Goal: Task Accomplishment & Management: Manage account settings

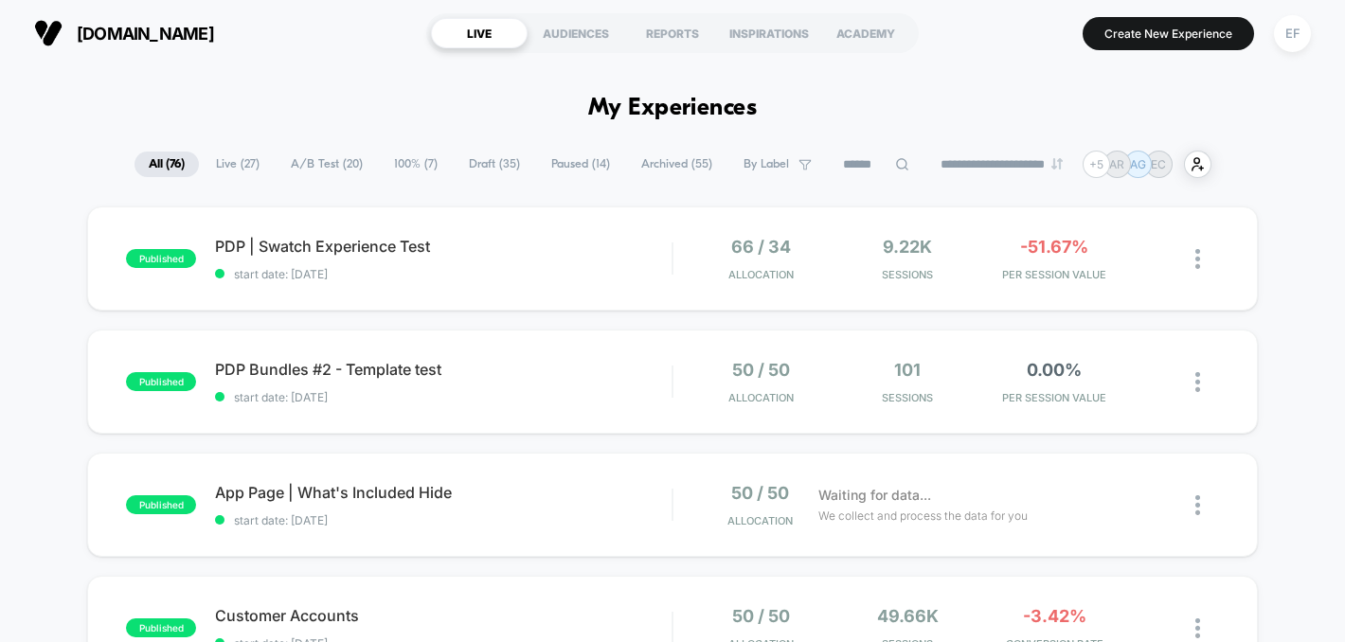
click at [313, 167] on span "A/B Test ( 20 )" at bounding box center [327, 165] width 100 height 26
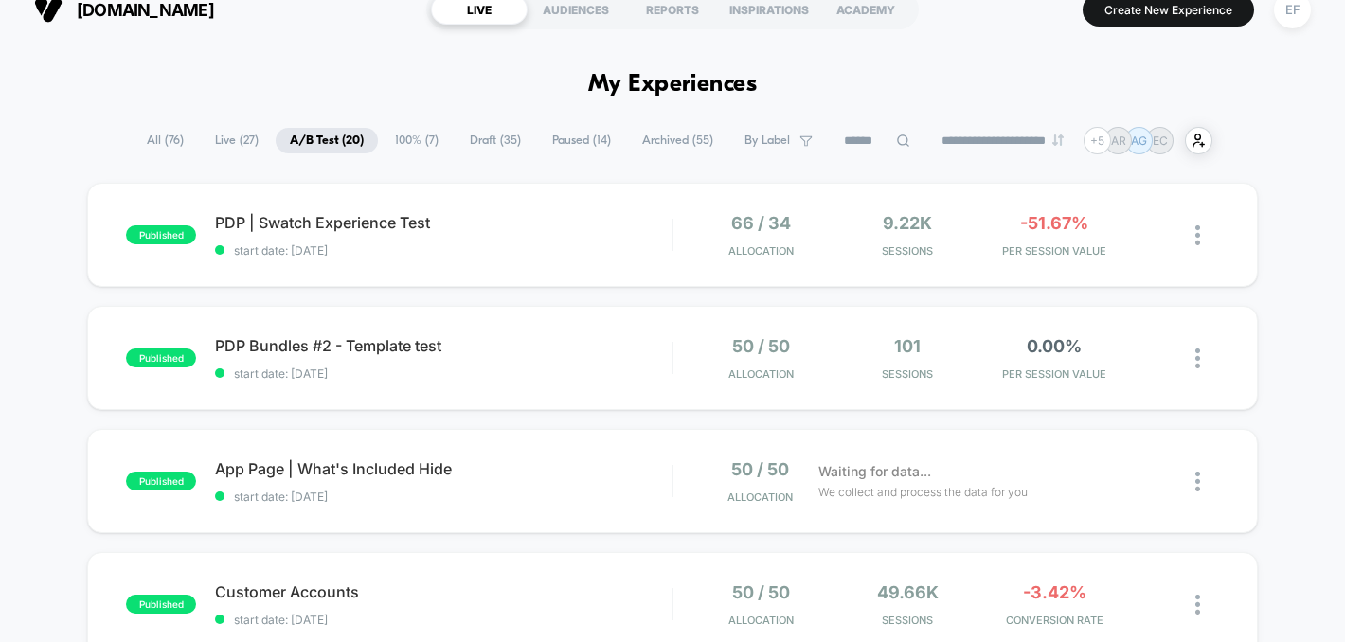
scroll to position [31, 0]
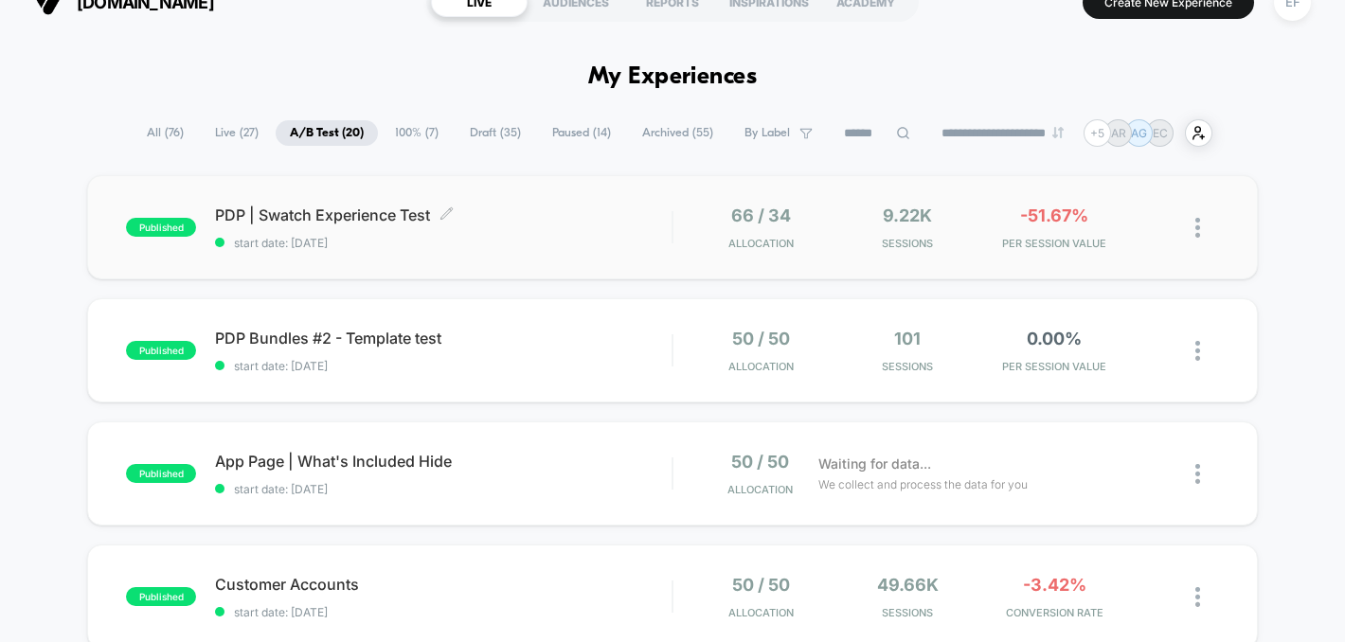
click at [560, 230] on div "PDP | Swatch Experience Test Click to edit experience details Click to edit exp…" at bounding box center [443, 227] width 456 height 45
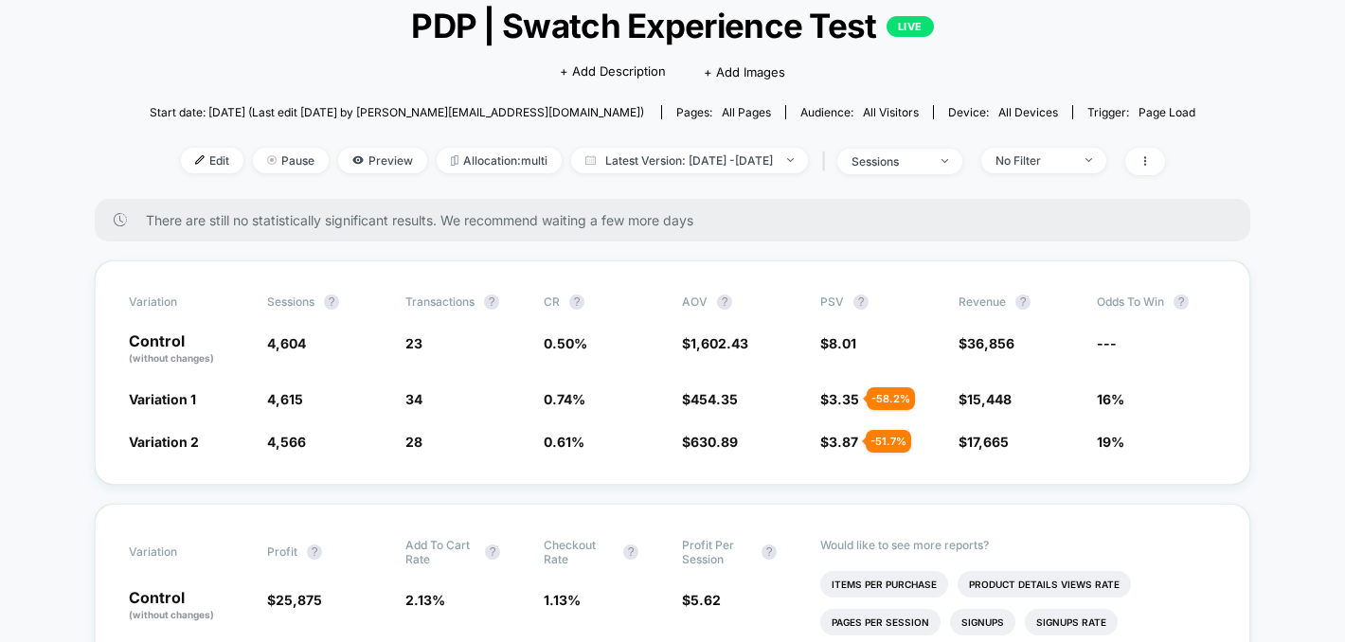
scroll to position [127, 0]
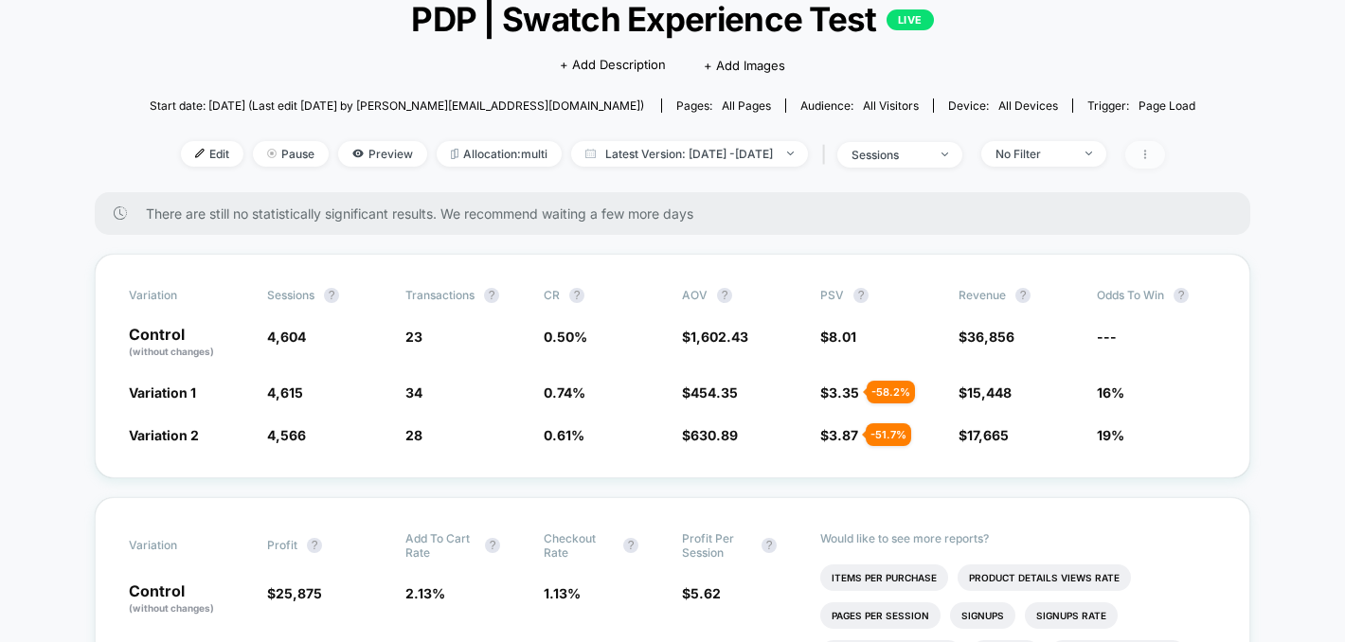
click at [1165, 161] on span at bounding box center [1145, 154] width 40 height 27
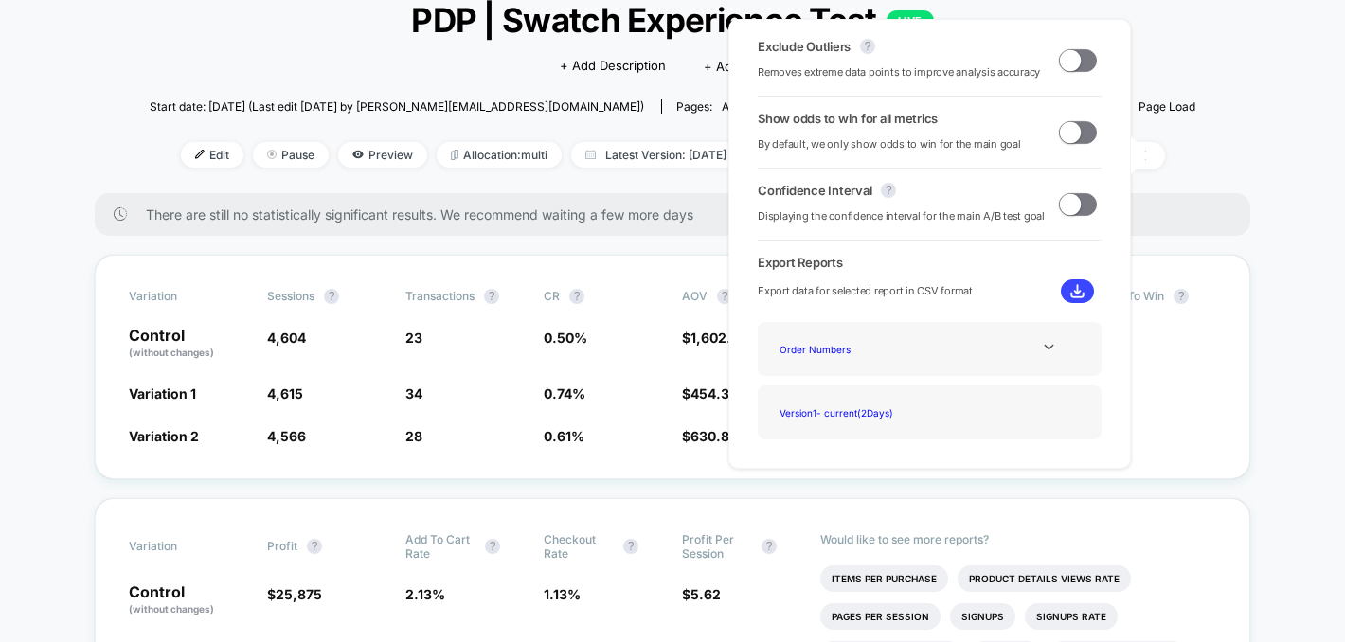
click at [1064, 63] on span at bounding box center [1070, 59] width 21 height 21
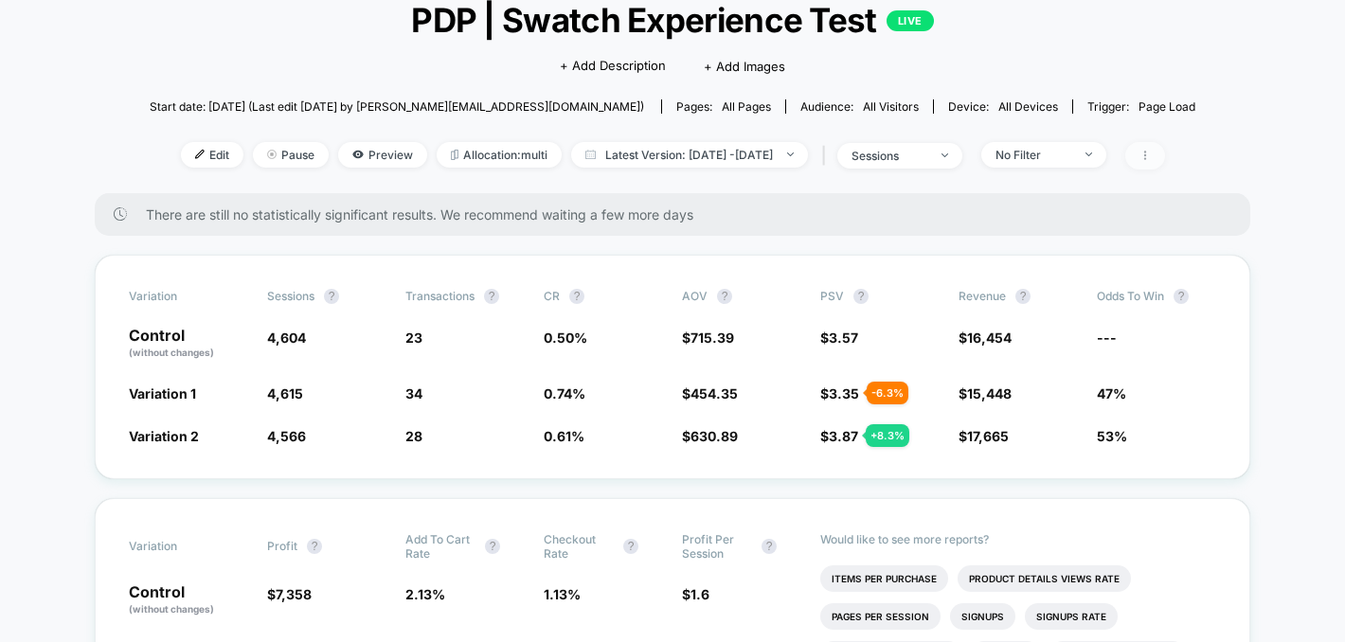
click at [1165, 162] on span at bounding box center [1145, 155] width 40 height 27
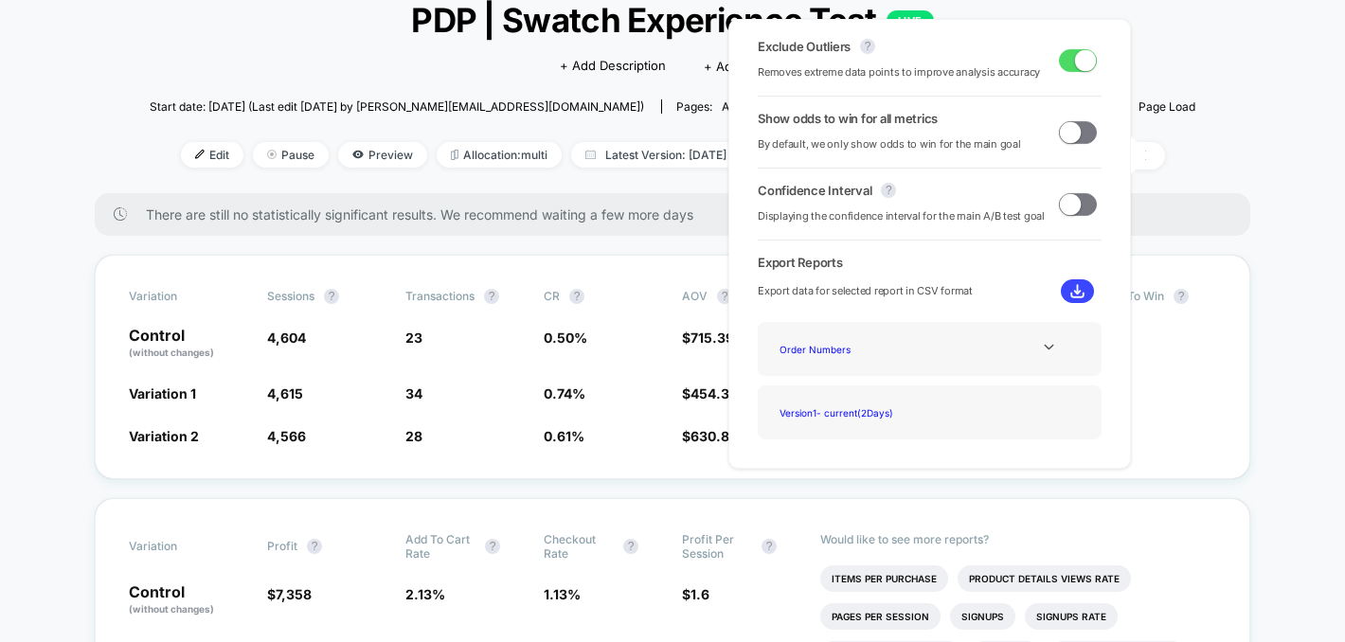
click at [1066, 138] on span at bounding box center [1070, 131] width 21 height 21
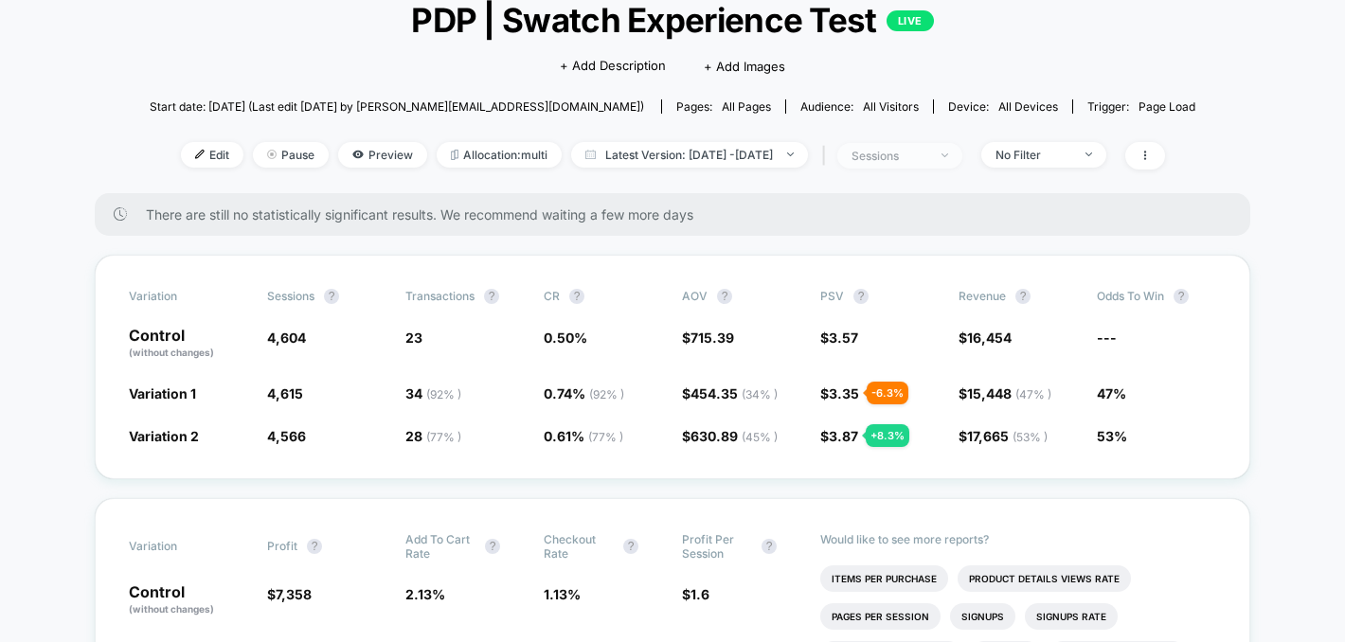
click at [927, 159] on div "sessions" at bounding box center [889, 156] width 76 height 14
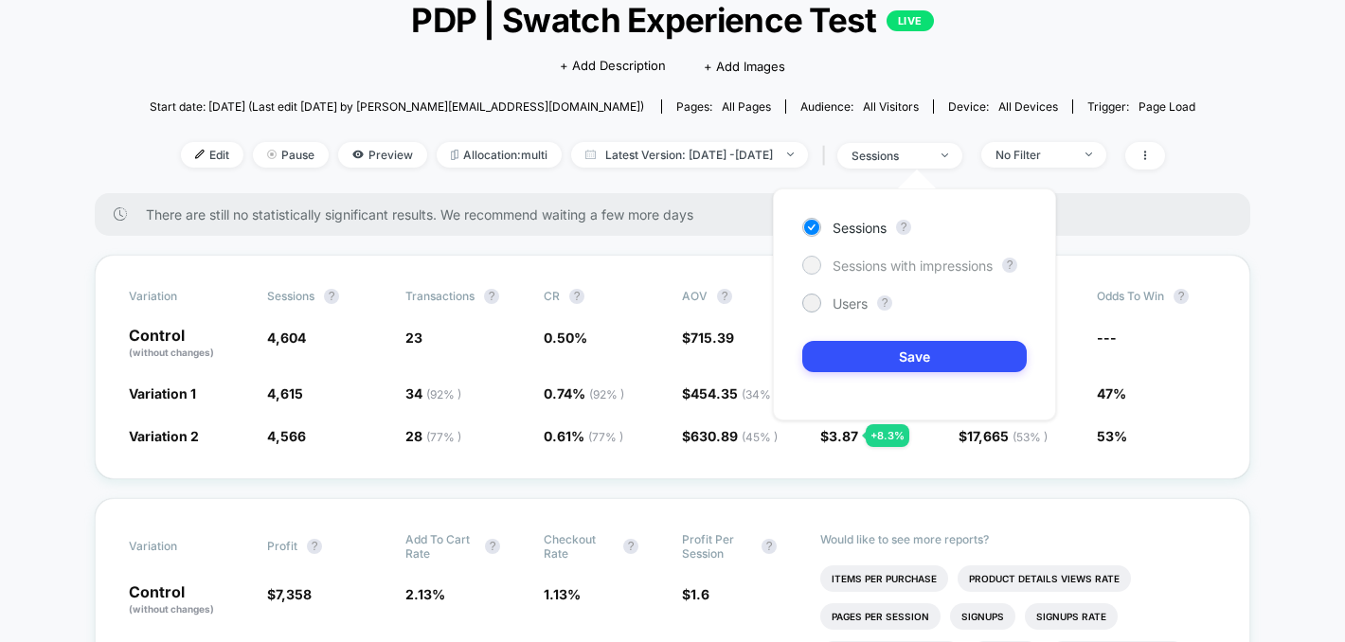
click at [813, 265] on div at bounding box center [811, 265] width 14 height 14
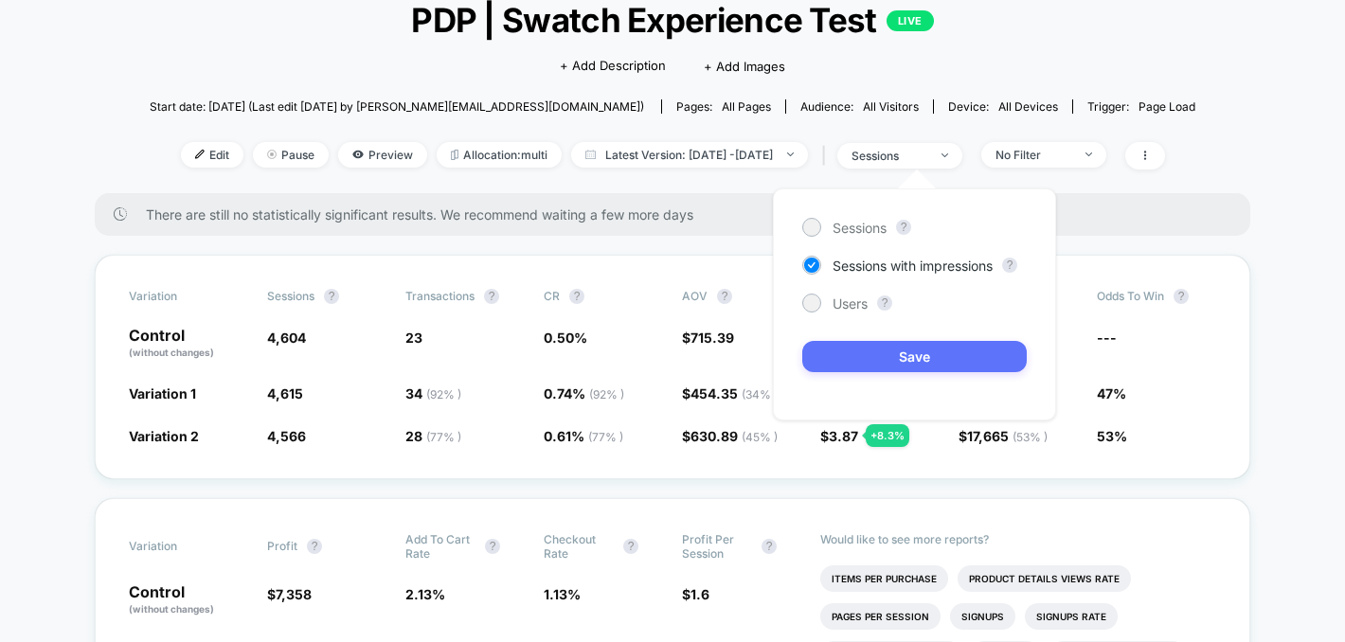
click at [843, 356] on button "Save" at bounding box center [914, 356] width 224 height 31
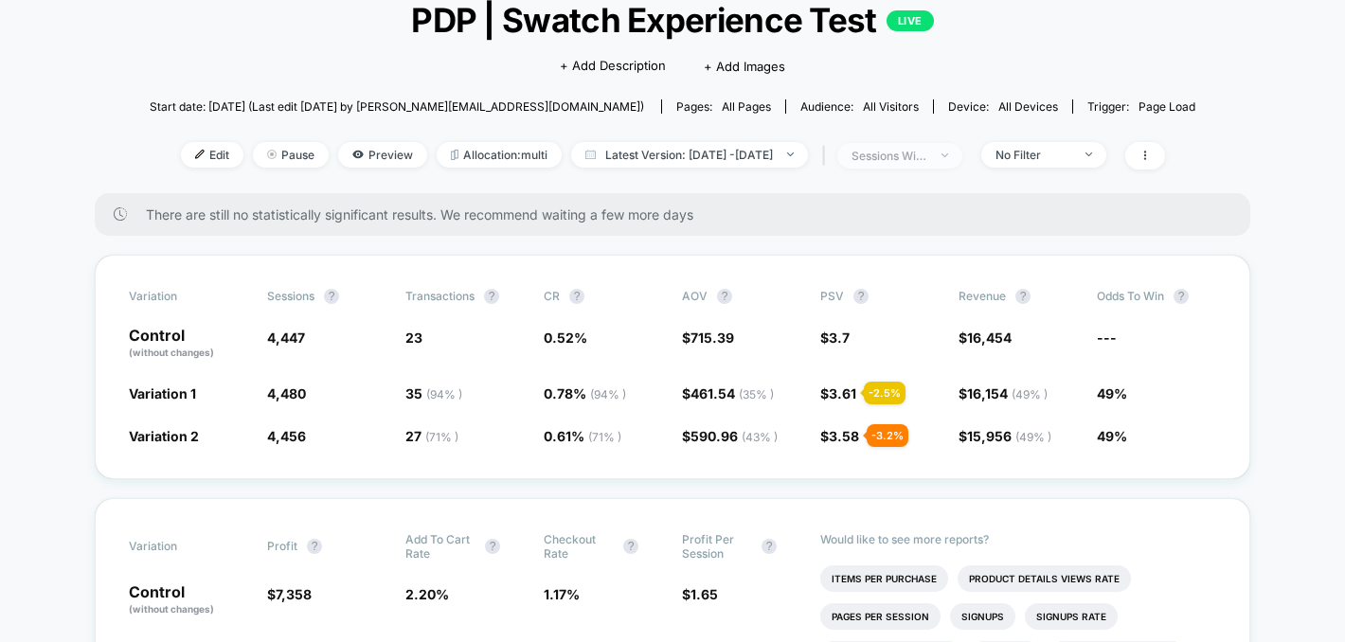
click at [927, 160] on div "sessions with impression" at bounding box center [889, 156] width 76 height 14
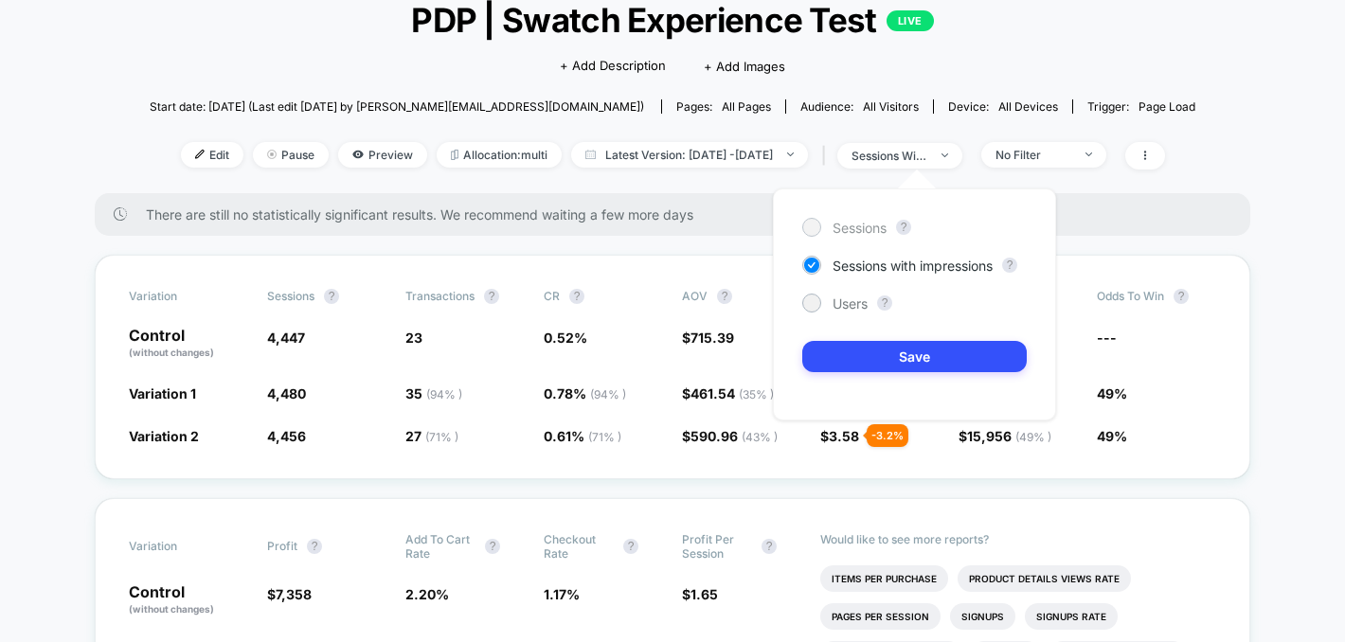
click at [811, 223] on div at bounding box center [811, 227] width 14 height 14
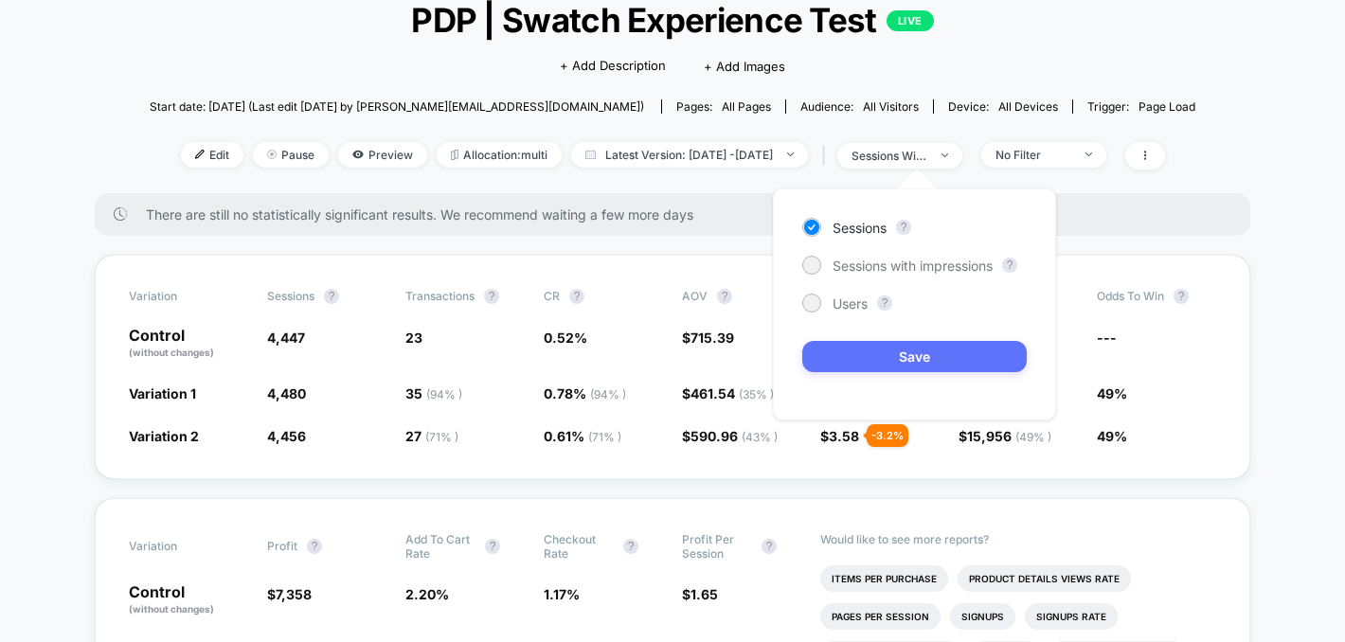
click at [886, 354] on button "Save" at bounding box center [914, 356] width 224 height 31
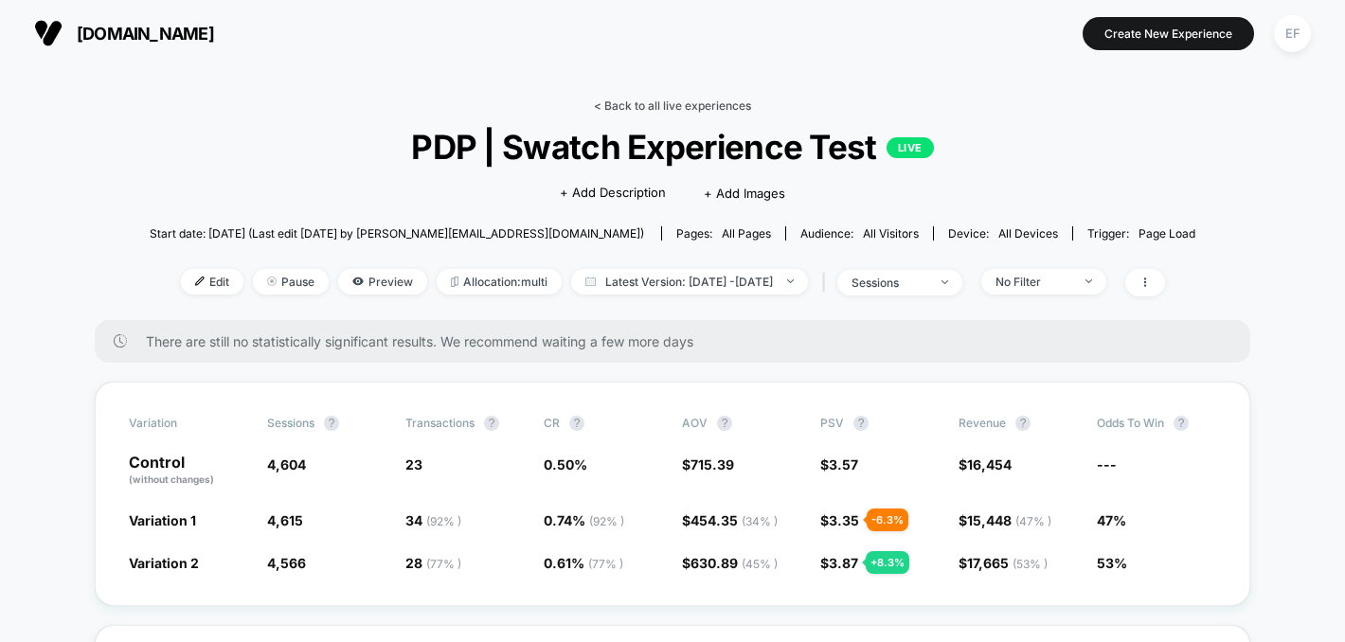
click at [683, 99] on link "< Back to all live experiences" at bounding box center [672, 105] width 157 height 14
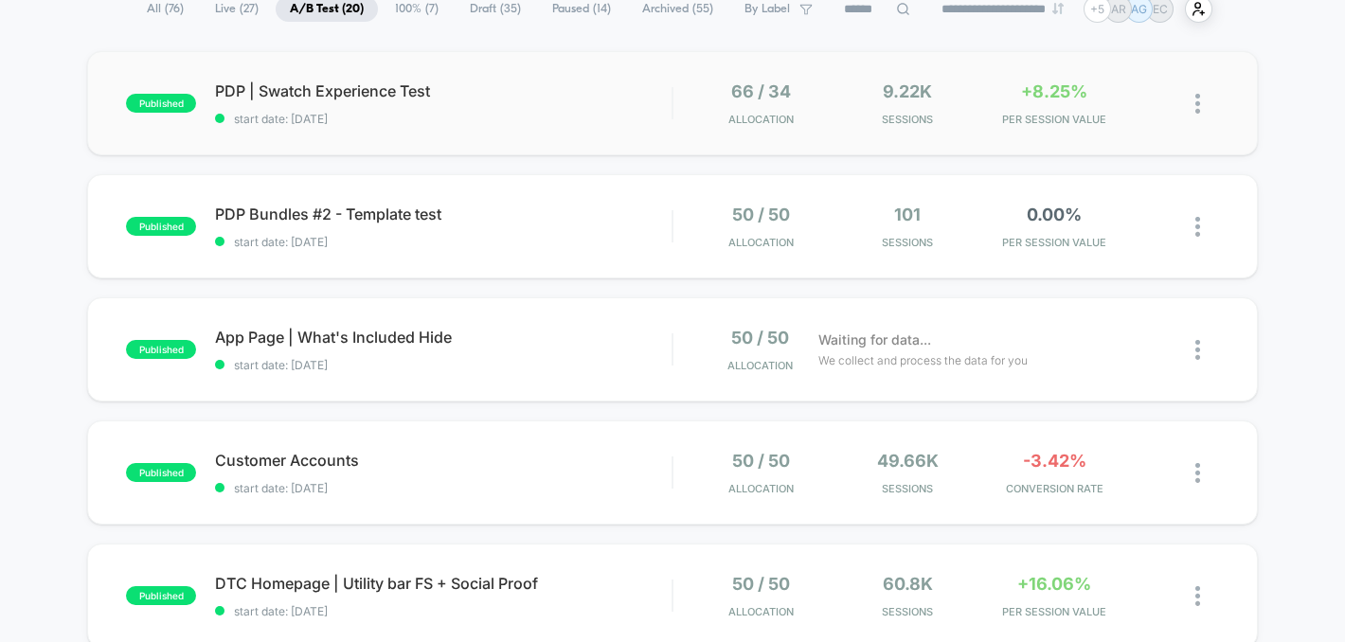
scroll to position [220, 0]
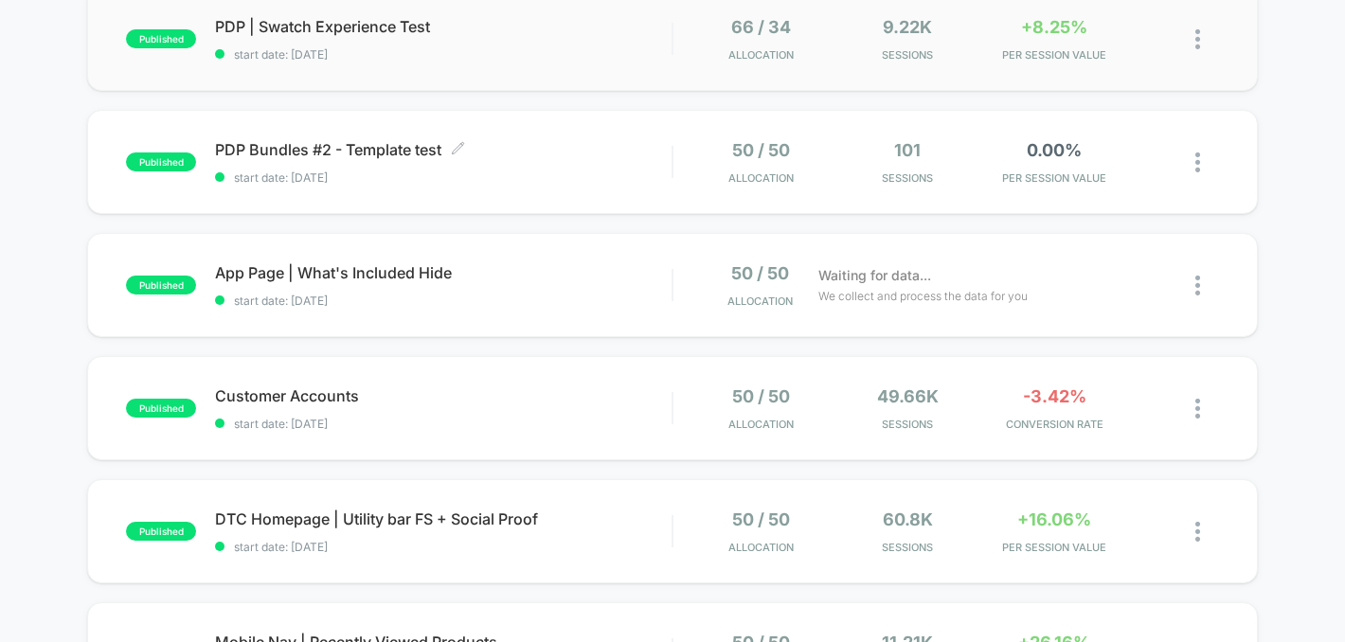
click at [600, 176] on span "start date: [DATE]" at bounding box center [443, 177] width 456 height 14
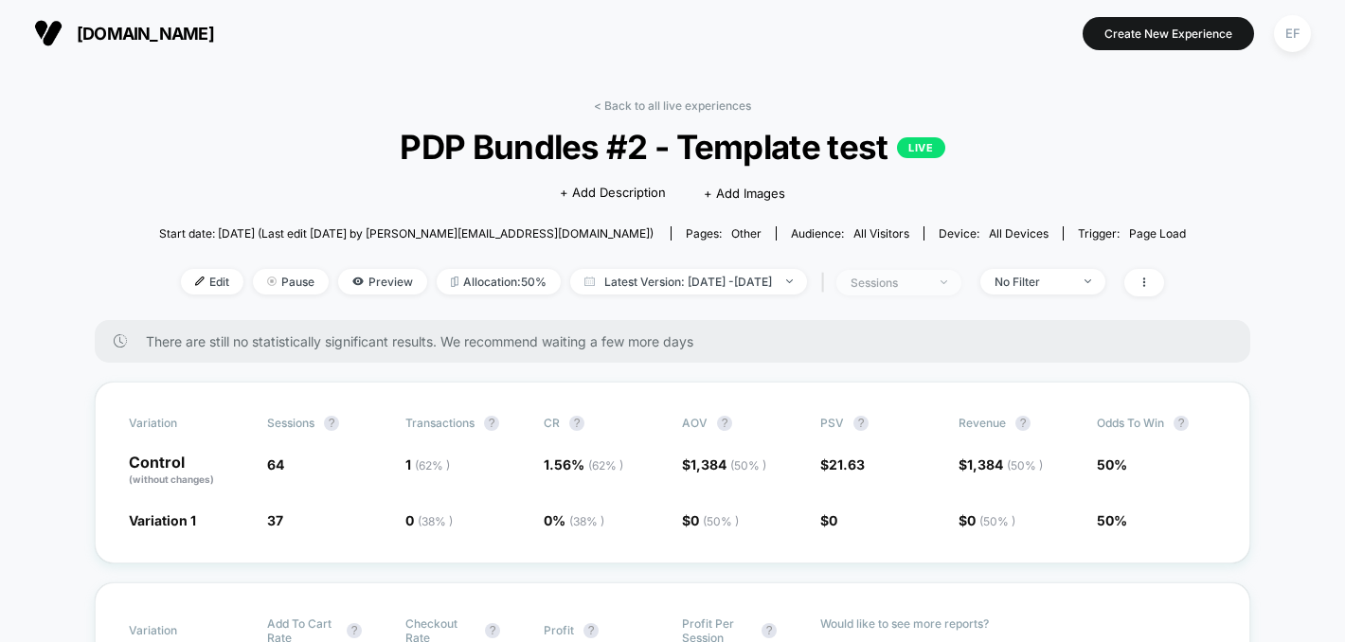
click at [926, 280] on div "sessions" at bounding box center [888, 283] width 76 height 14
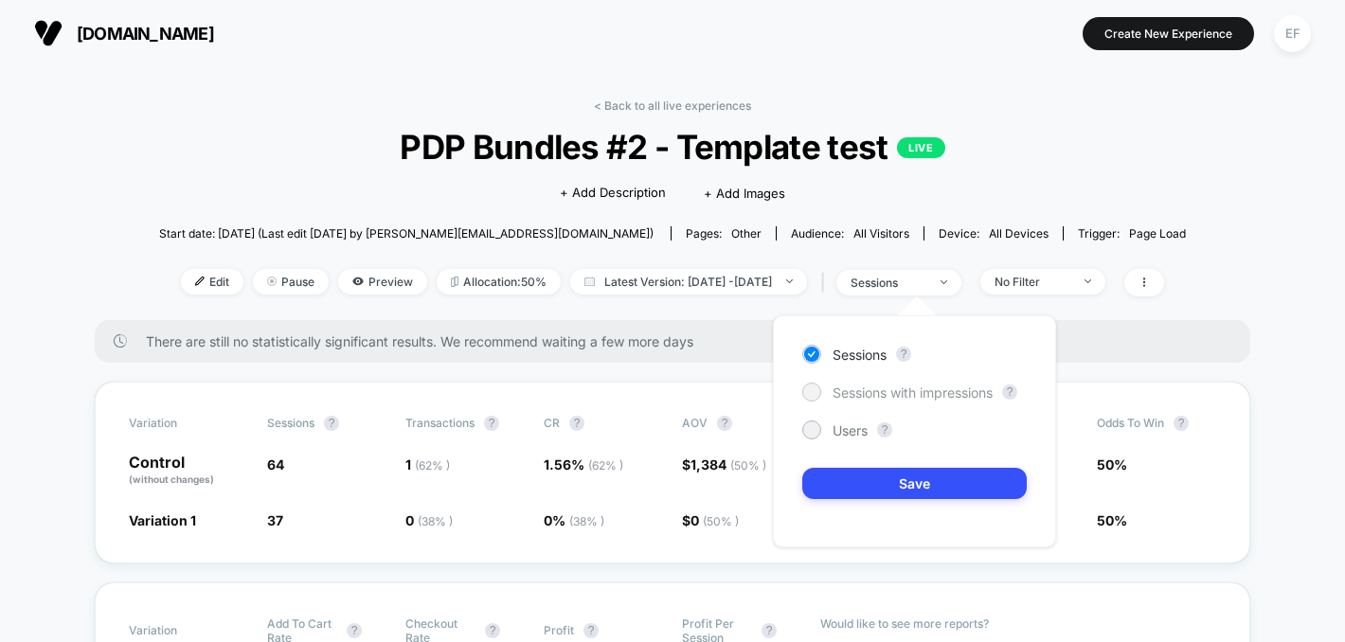
click at [852, 387] on span "Sessions with impressions" at bounding box center [912, 392] width 160 height 16
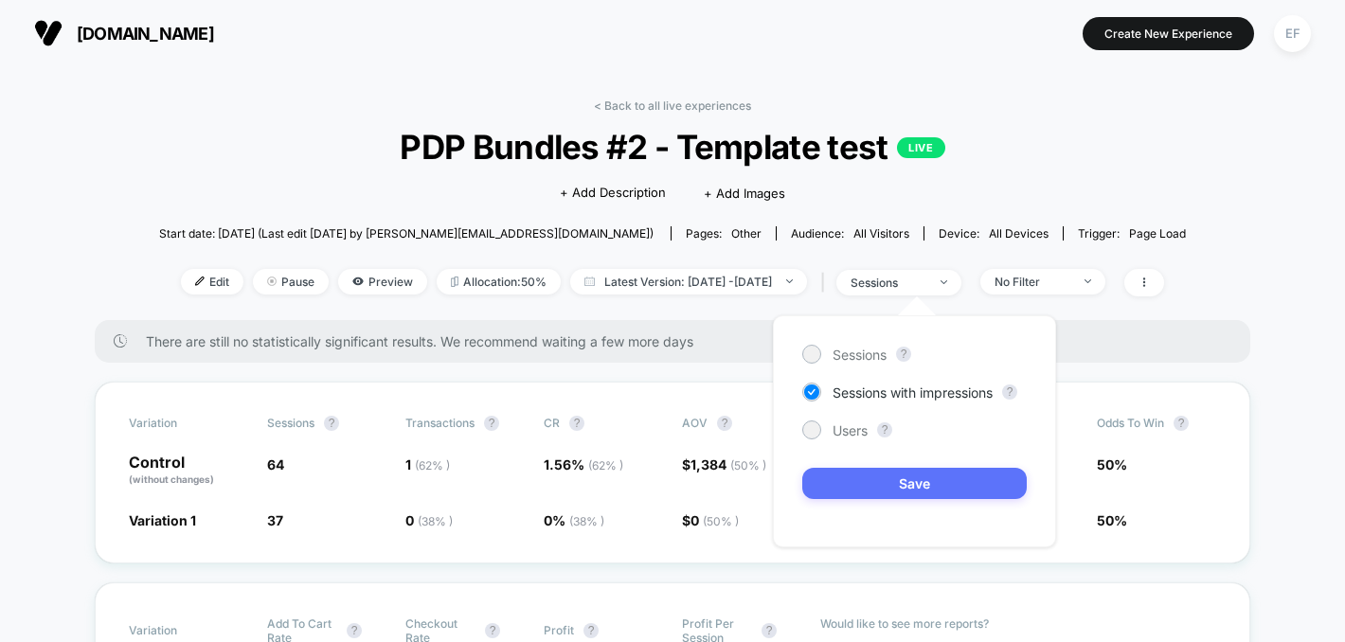
click at [905, 474] on button "Save" at bounding box center [914, 483] width 224 height 31
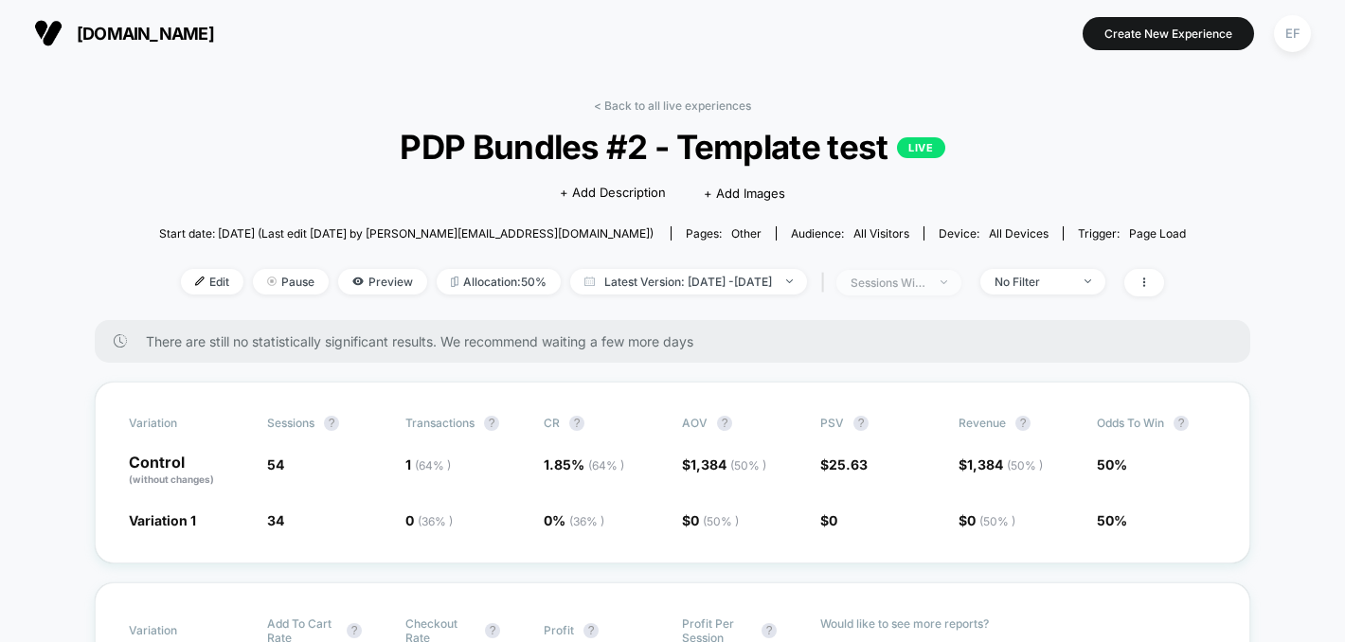
click at [926, 288] on div "sessions with impression" at bounding box center [888, 283] width 76 height 14
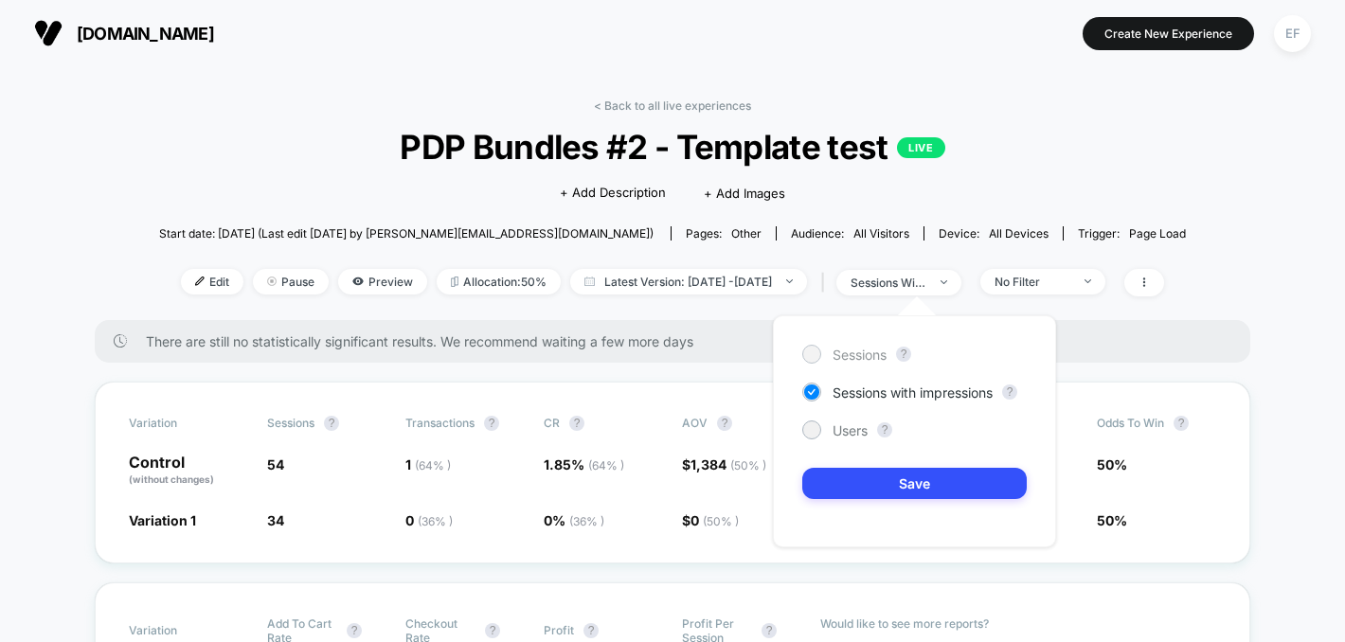
click at [867, 358] on span "Sessions" at bounding box center [859, 355] width 54 height 16
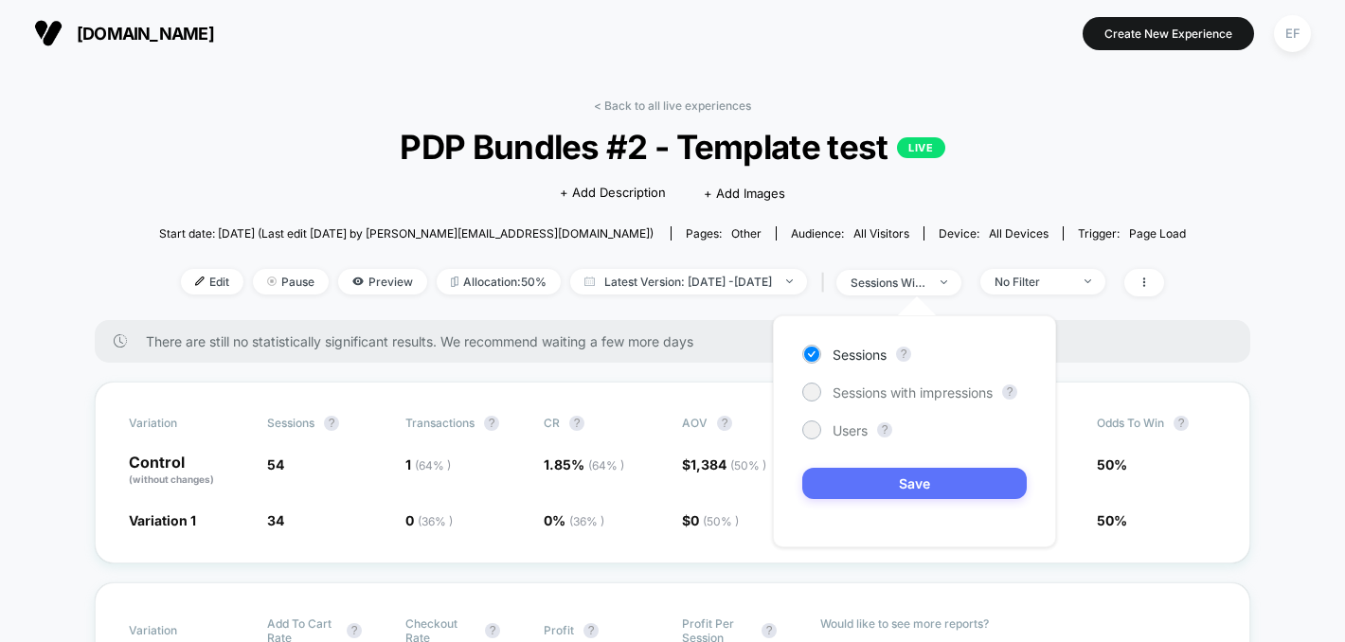
click at [906, 490] on button "Save" at bounding box center [914, 483] width 224 height 31
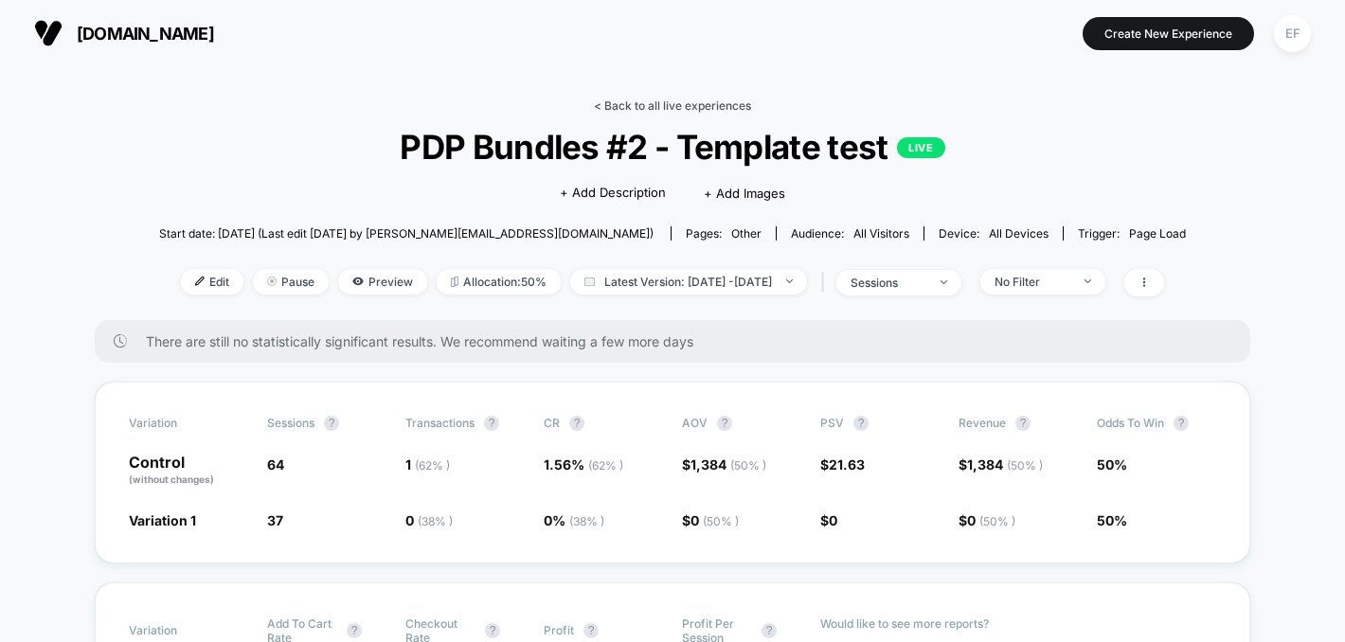
click at [686, 101] on link "< Back to all live experiences" at bounding box center [672, 105] width 157 height 14
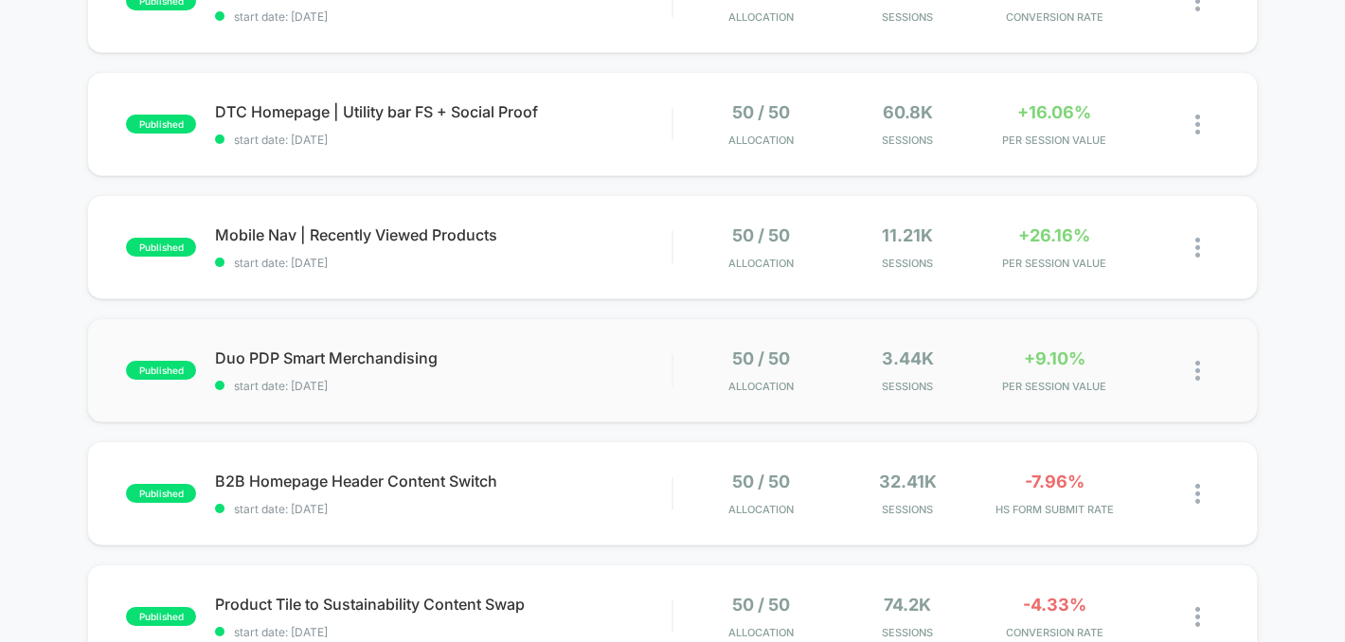
scroll to position [648, 0]
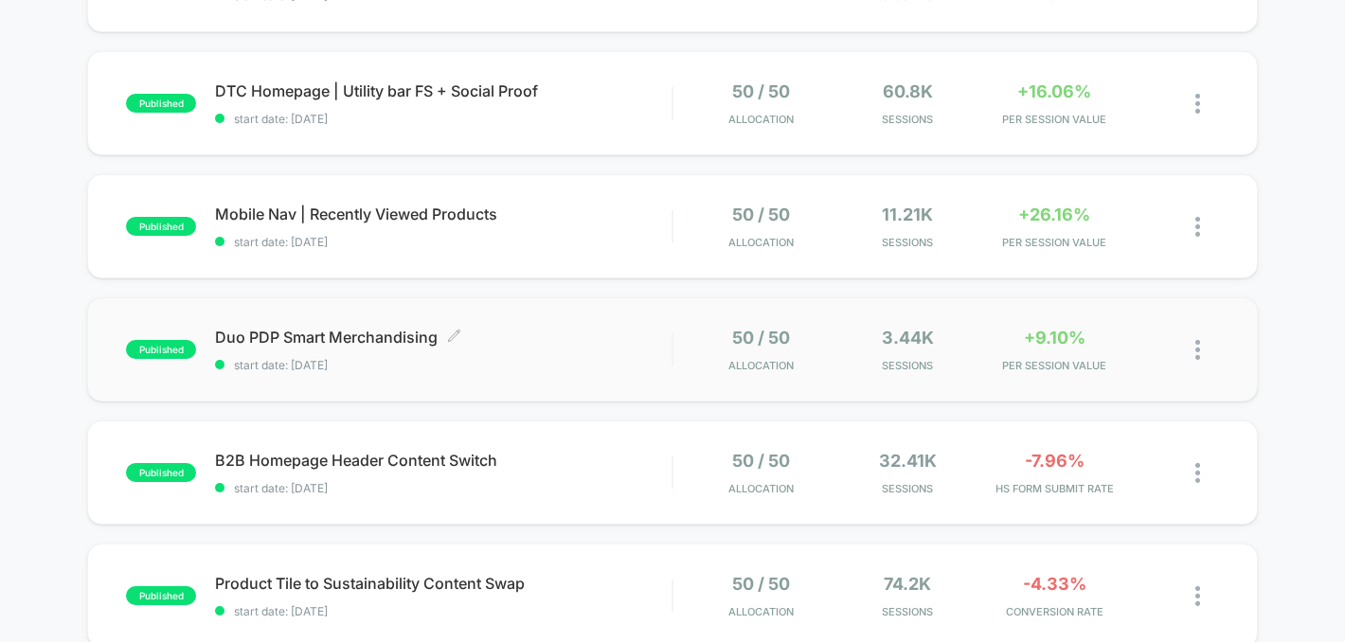
click at [626, 340] on span "Duo PDP Smart Merchandising Click to edit experience details" at bounding box center [443, 337] width 456 height 19
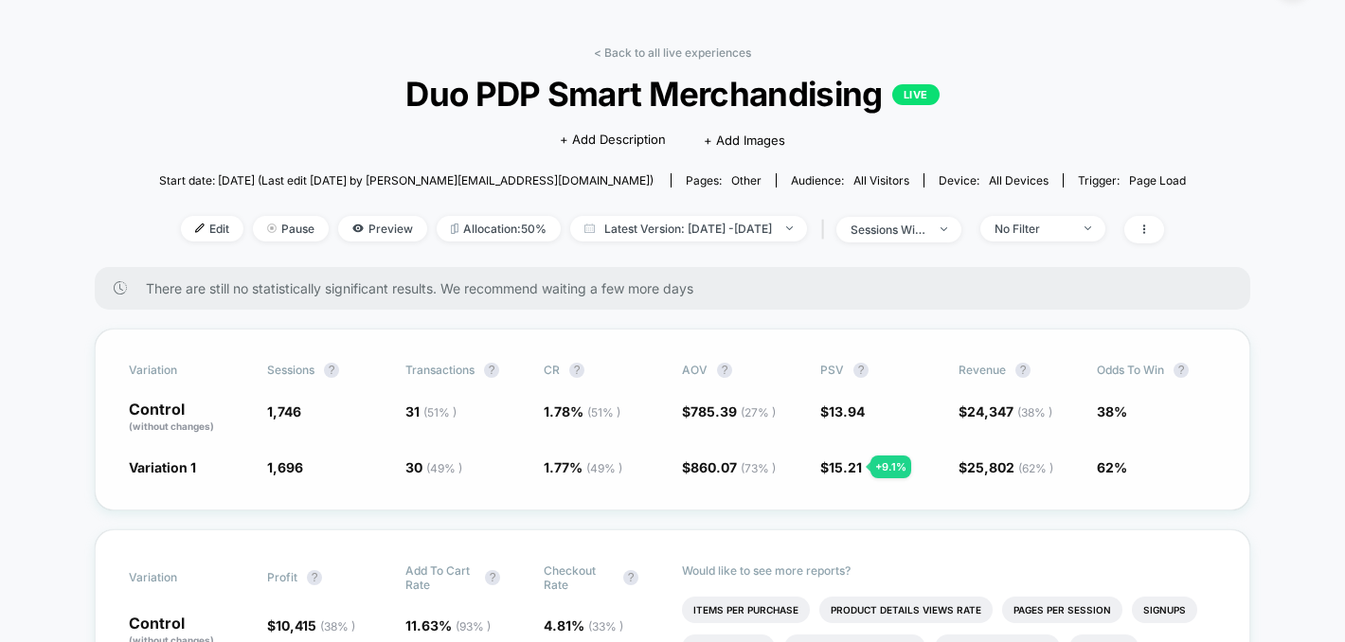
scroll to position [47, 0]
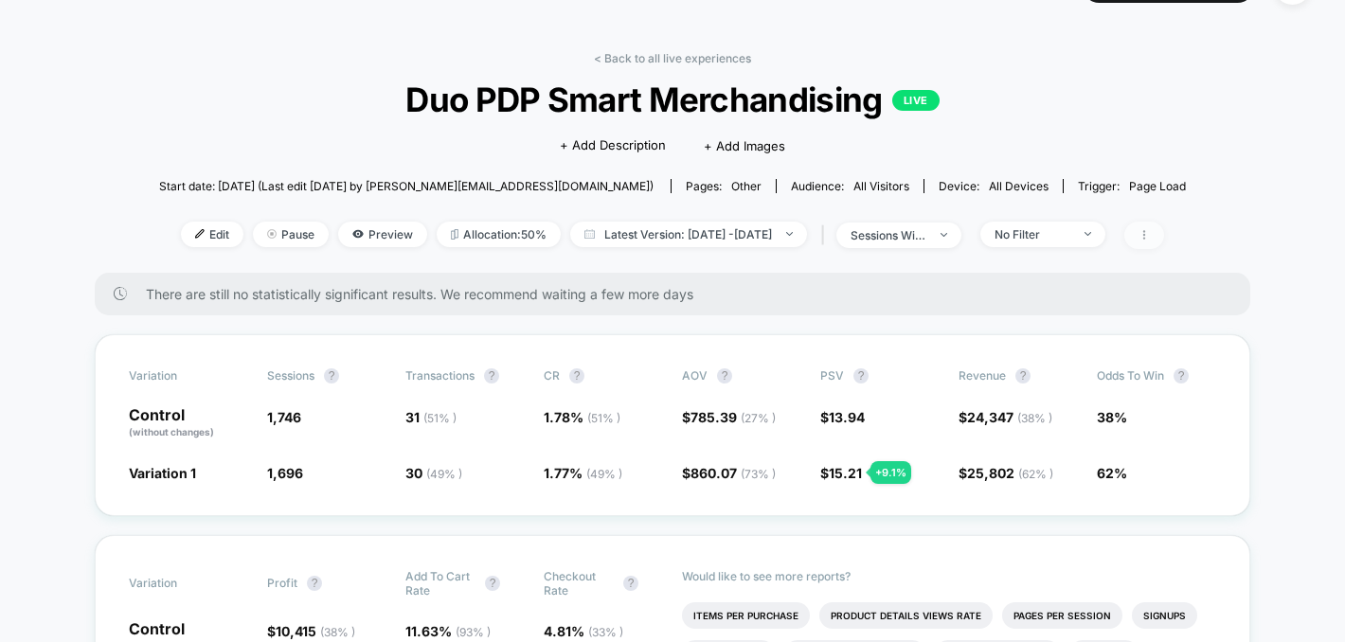
click at [1164, 232] on span at bounding box center [1144, 235] width 40 height 27
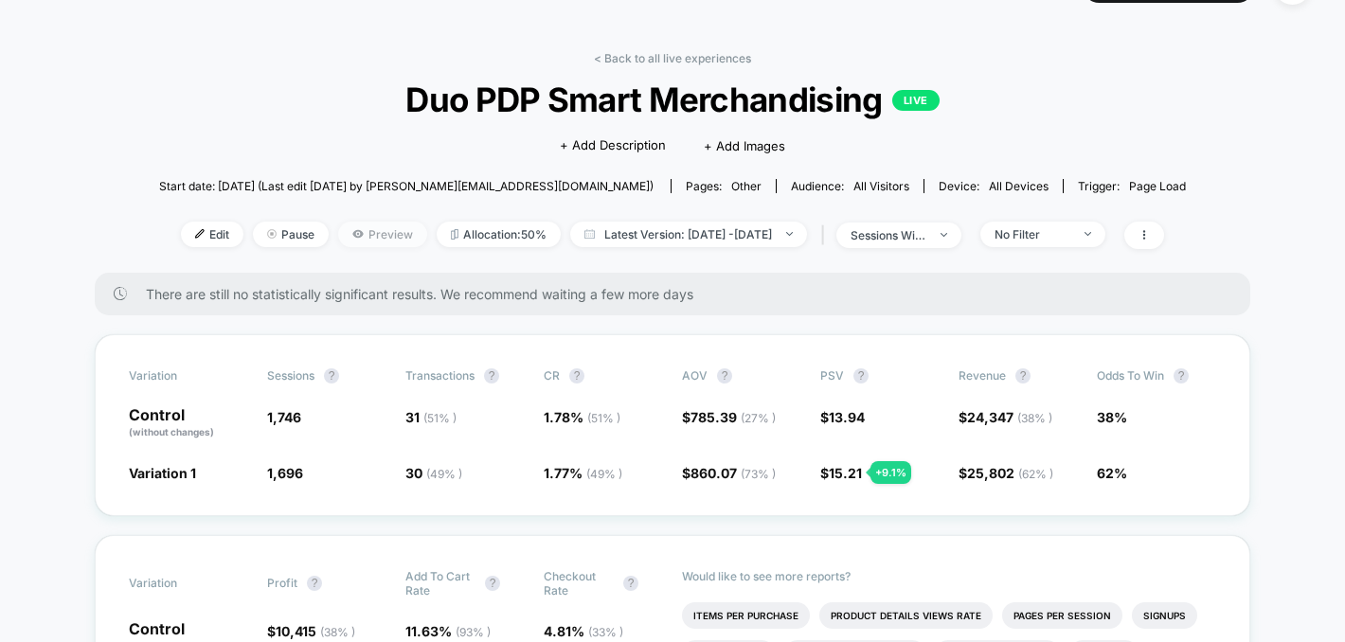
click at [342, 234] on span "Preview" at bounding box center [382, 235] width 89 height 26
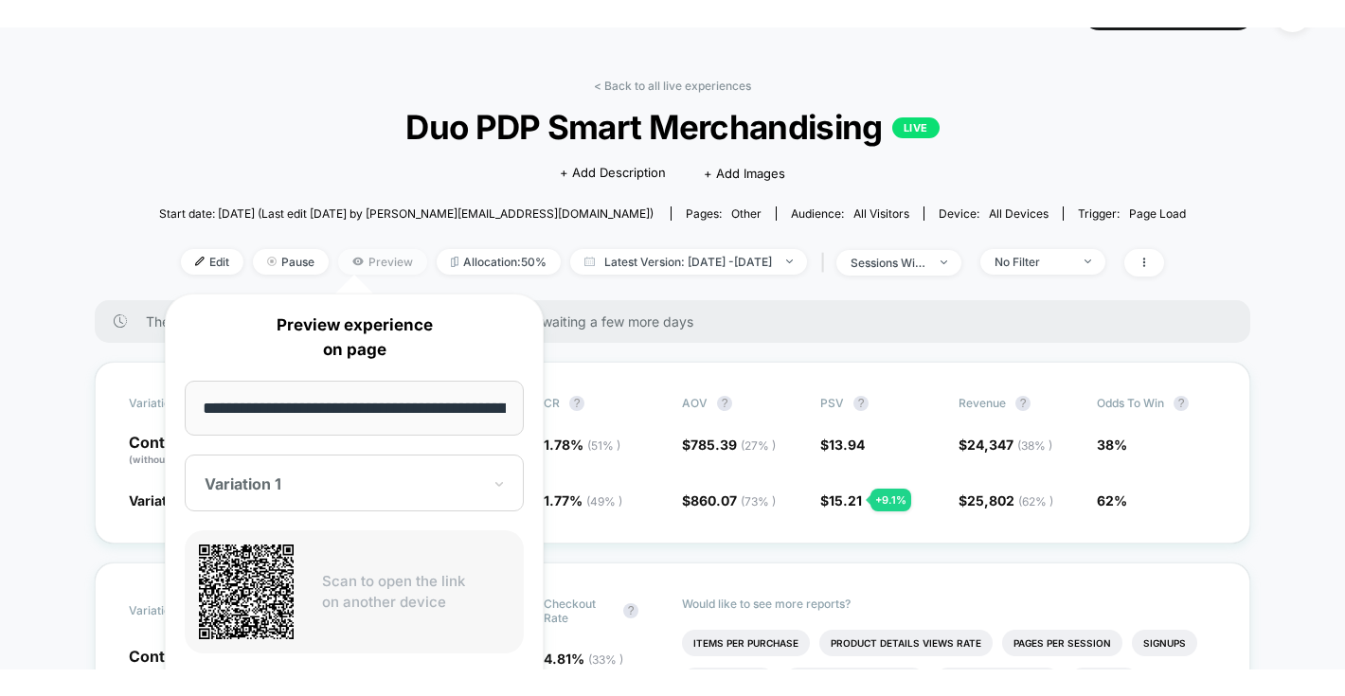
scroll to position [0, 155]
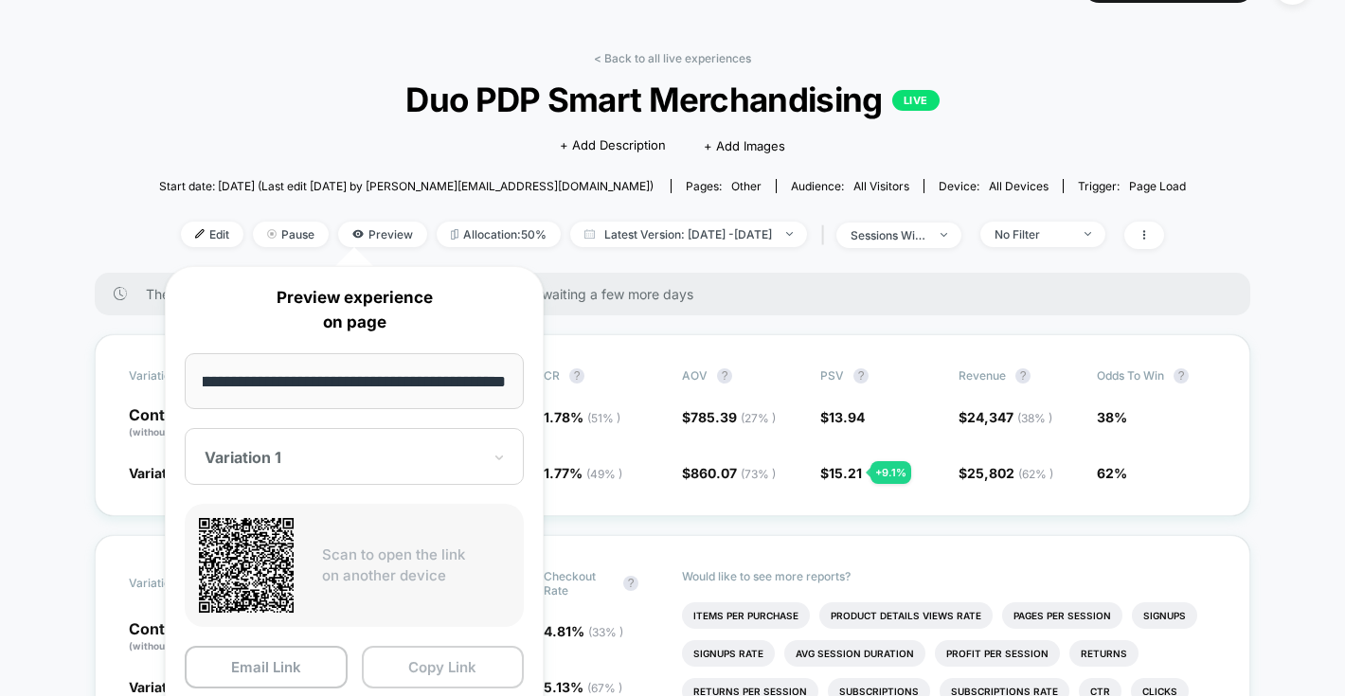
click at [449, 641] on button "Copy Link" at bounding box center [443, 667] width 163 height 43
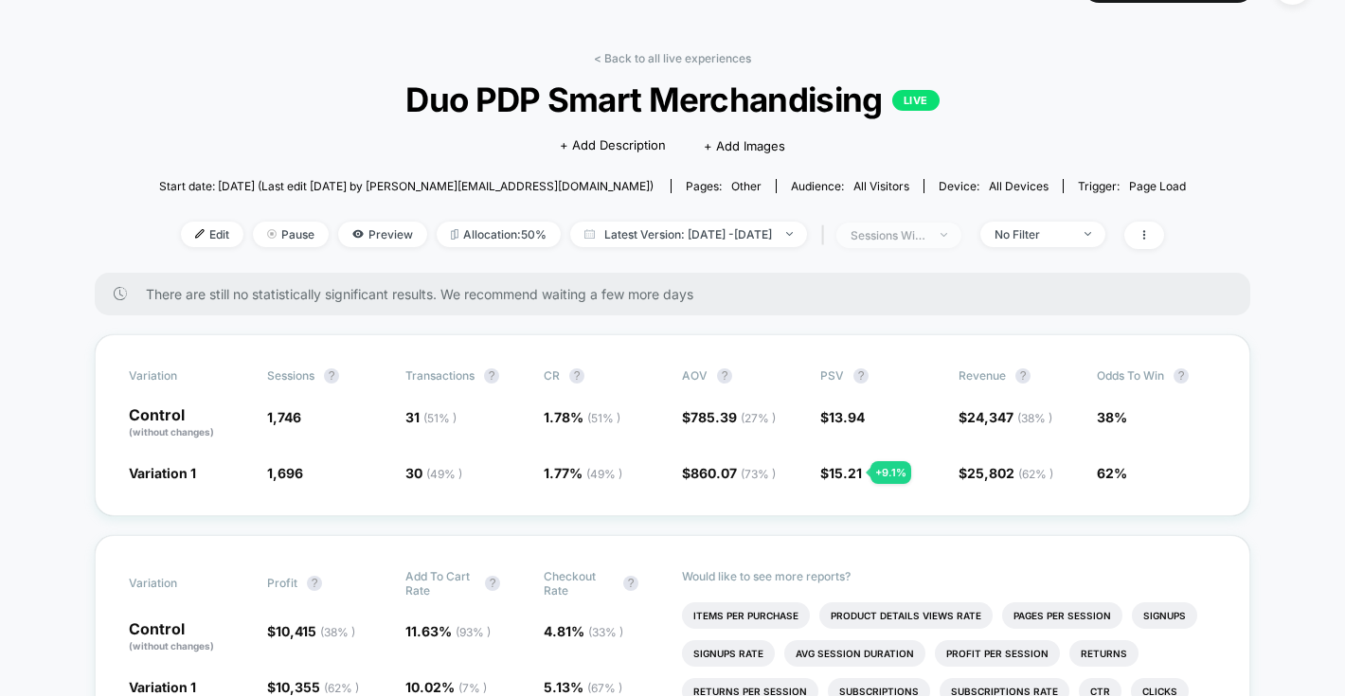
click at [916, 241] on div "sessions with impression" at bounding box center [888, 235] width 76 height 14
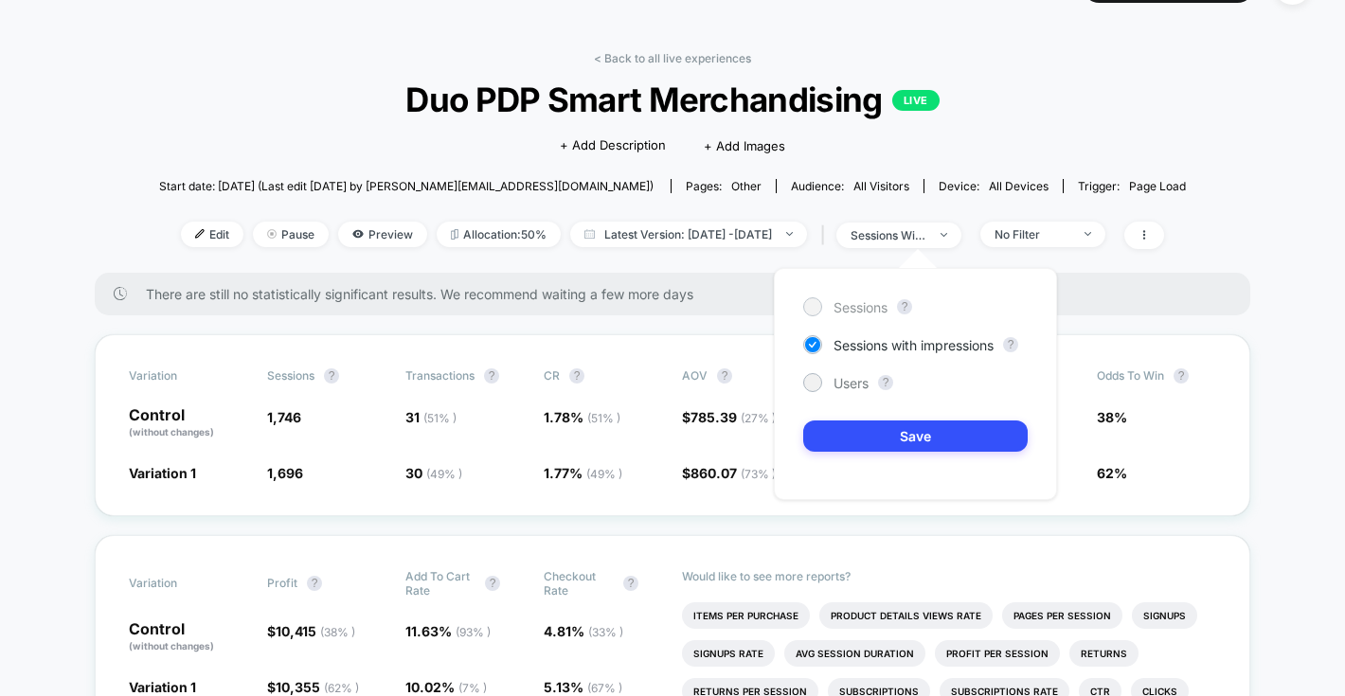
click at [850, 309] on span "Sessions" at bounding box center [860, 307] width 54 height 16
click at [866, 435] on button "Save" at bounding box center [915, 435] width 224 height 31
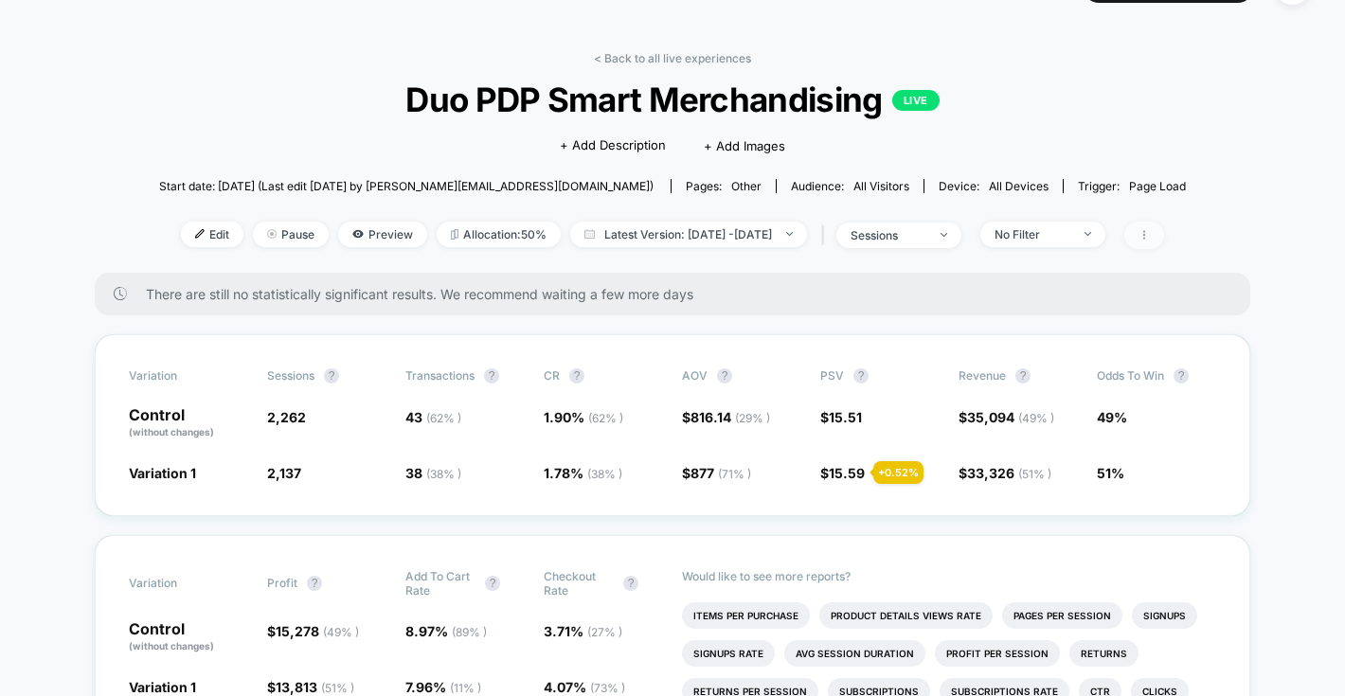
click at [1164, 234] on span at bounding box center [1144, 235] width 40 height 27
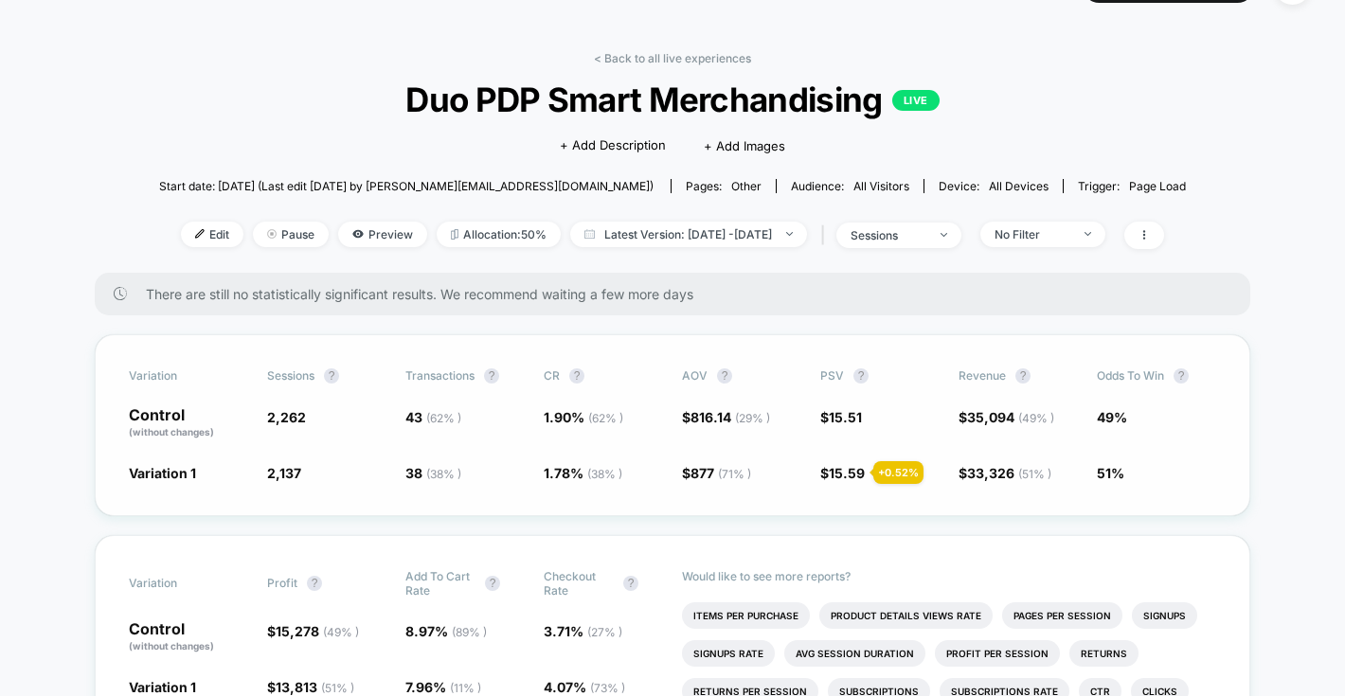
click at [673, 408] on div "Control (without changes) 2,262 43 ( 62 % ) 1.90 % ( 62 % ) $ 816.14 ( 29 % ) $…" at bounding box center [672, 423] width 1087 height 32
click at [1150, 229] on icon at bounding box center [1143, 234] width 11 height 11
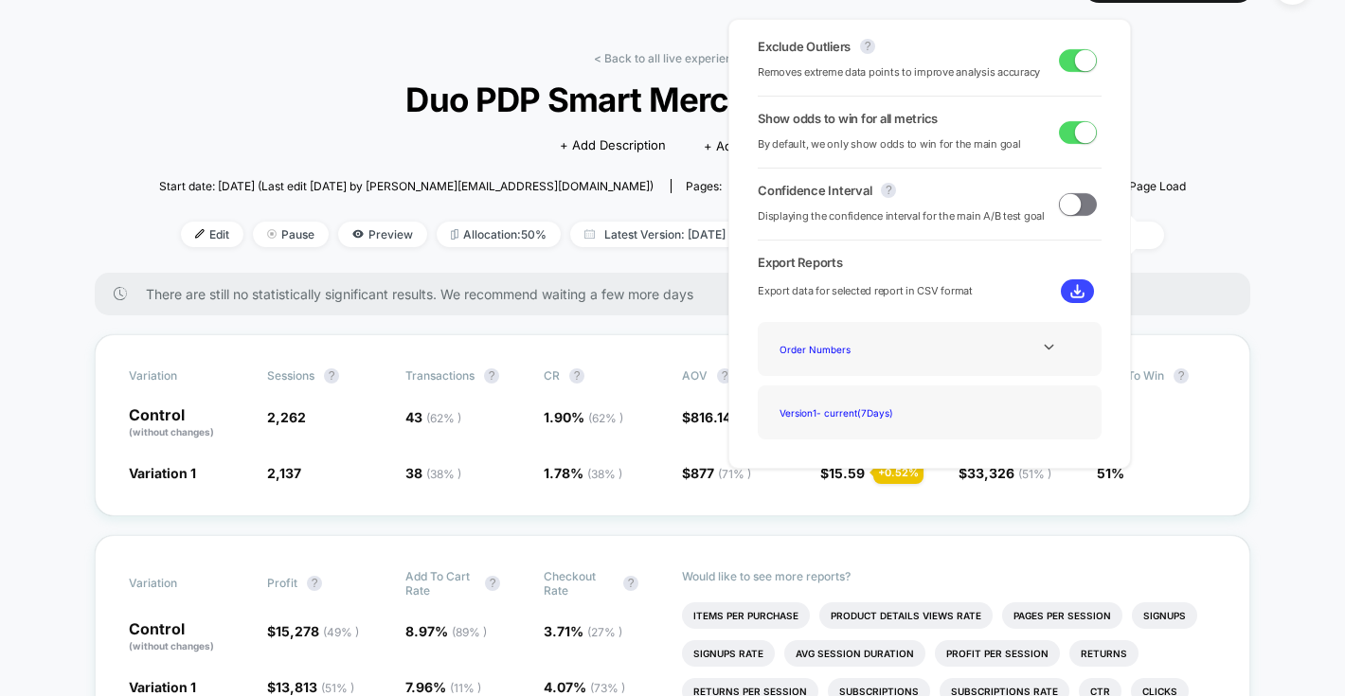
click at [1186, 170] on div "Start date: [DATE] (Last edit [DATE] by [PERSON_NAME][EMAIL_ADDRESS][DOMAIN_NAM…" at bounding box center [672, 186] width 1027 height 33
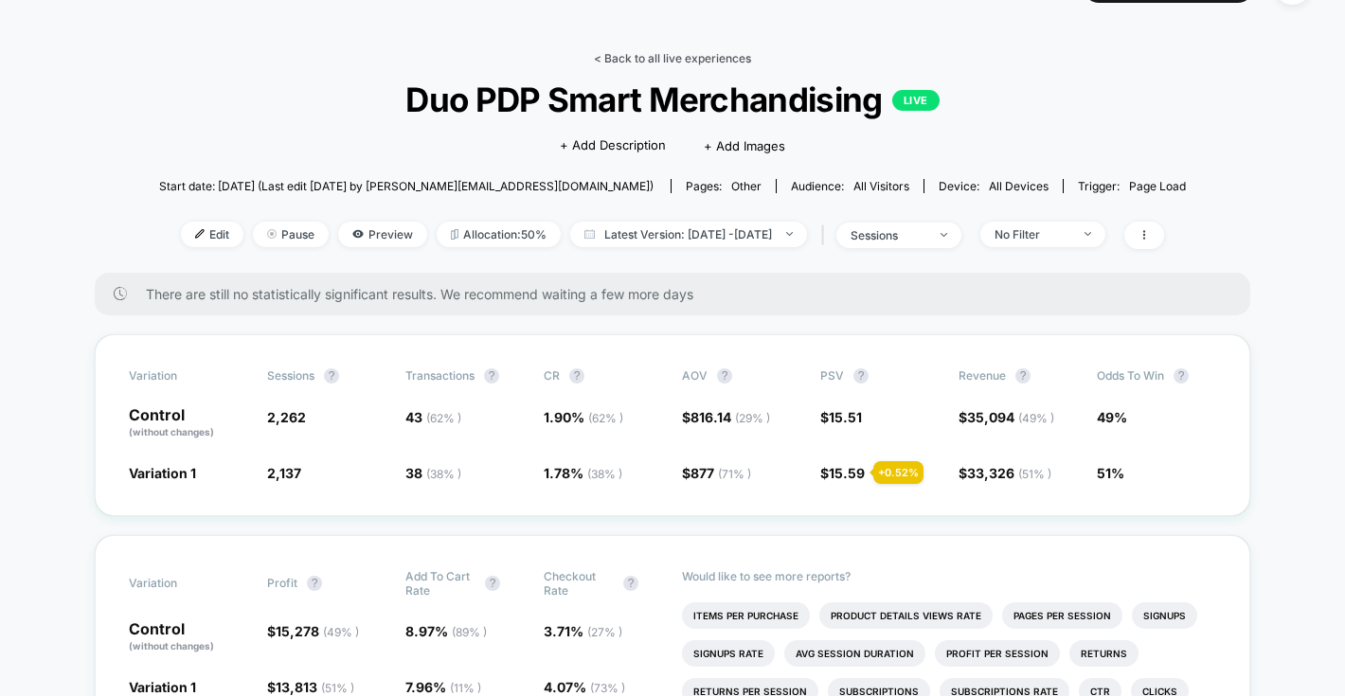
click at [634, 54] on link "< Back to all live experiences" at bounding box center [672, 58] width 157 height 14
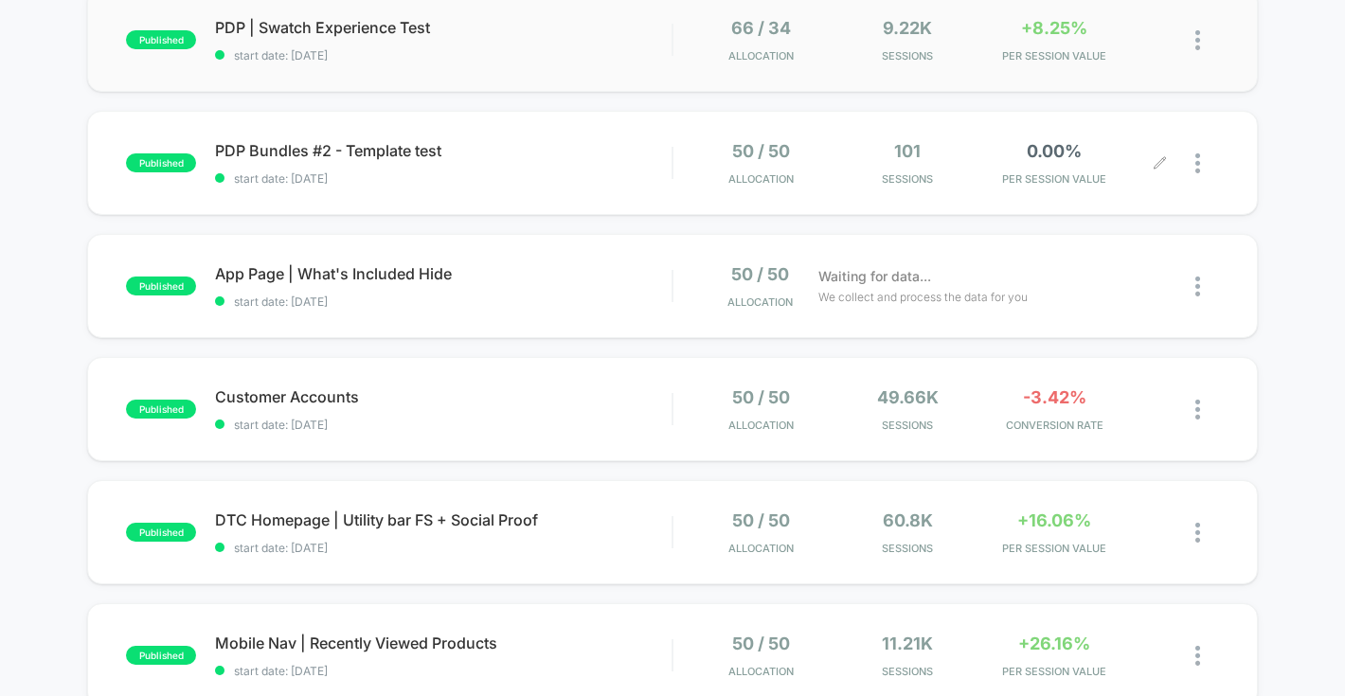
scroll to position [218, 0]
